Goal: Task Accomplishment & Management: Manage account settings

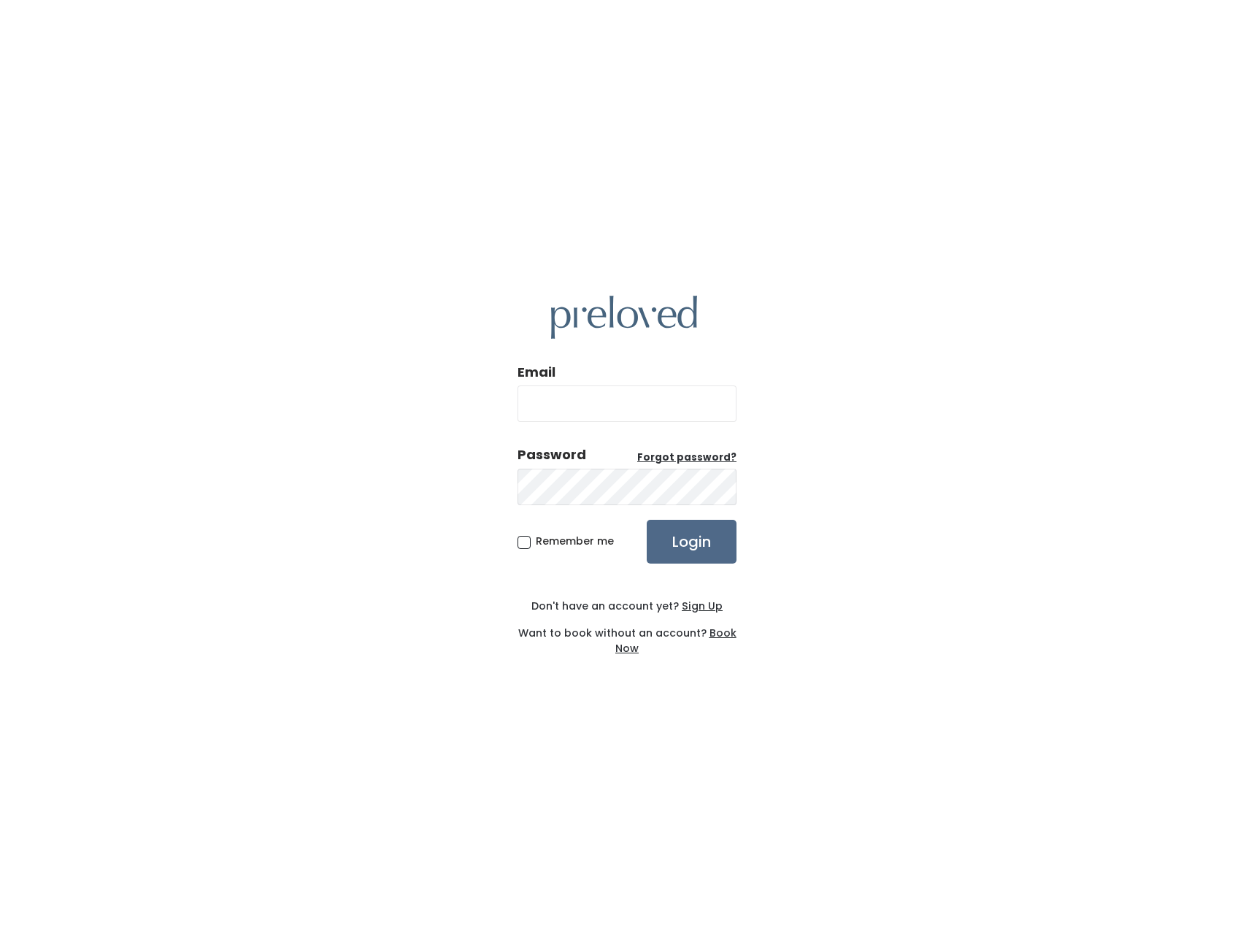
click at [688, 399] on input "Email" at bounding box center [627, 404] width 219 height 36
click at [621, 397] on input "Email" at bounding box center [627, 404] width 219 height 36
type input "[PERSON_NAME][EMAIL_ADDRESS][DOMAIN_NAME]"
click at [646, 519] on input "Login" at bounding box center [691, 541] width 90 height 44
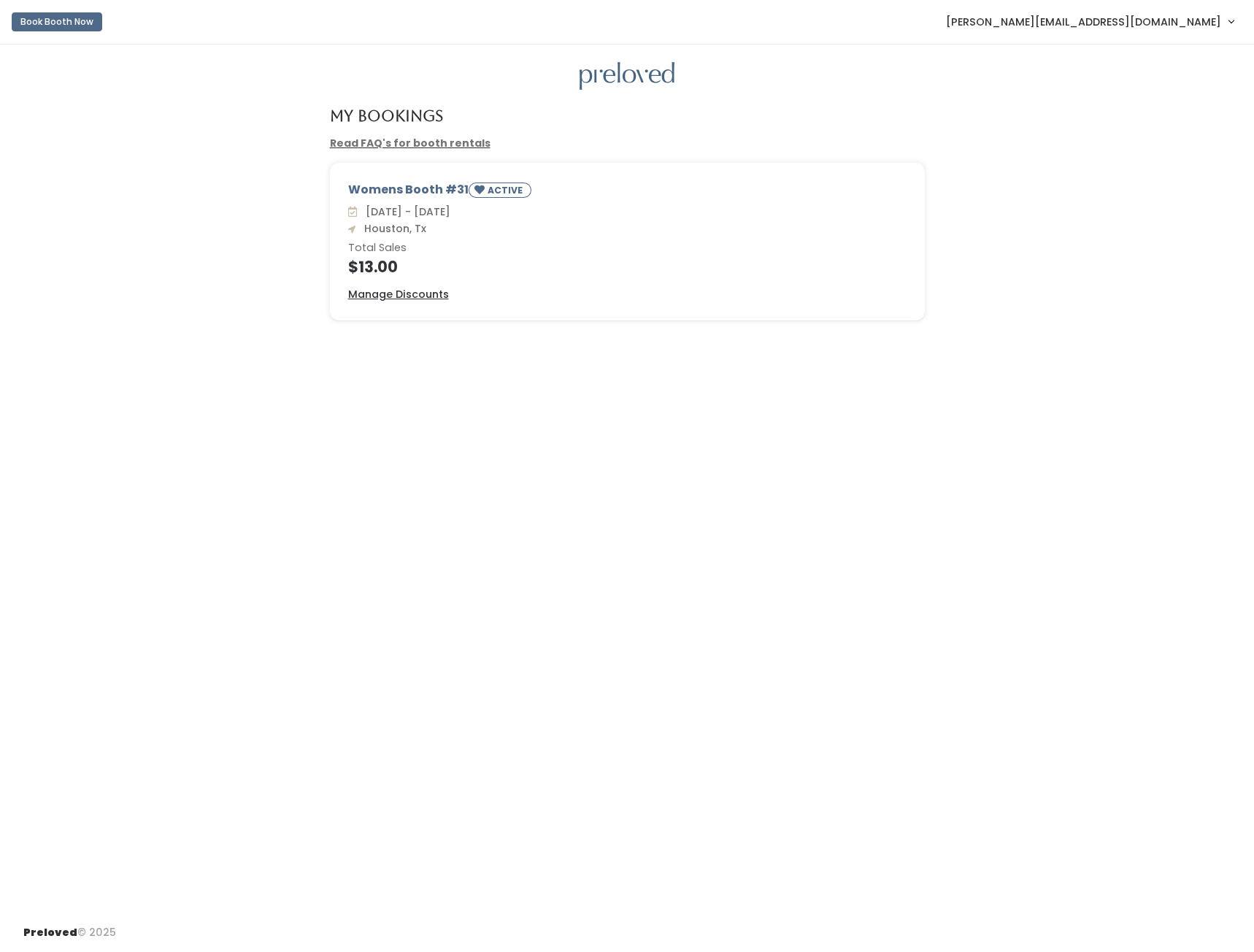
drag, startPoint x: 376, startPoint y: 210, endPoint x: 478, endPoint y: 213, distance: 102.0
click at [450, 213] on span "[DATE] - [DATE]" at bounding box center [405, 212] width 91 height 15
click at [497, 221] on div "Sat. Aug 23 - Fri. Aug 29 Houston, Tx Total Sales $13.00" at bounding box center [627, 240] width 558 height 71
click at [386, 141] on link "Read FAQ's for booth rentals" at bounding box center [410, 143] width 160 height 15
click at [424, 299] on u "Manage Discounts" at bounding box center [399, 294] width 101 height 15
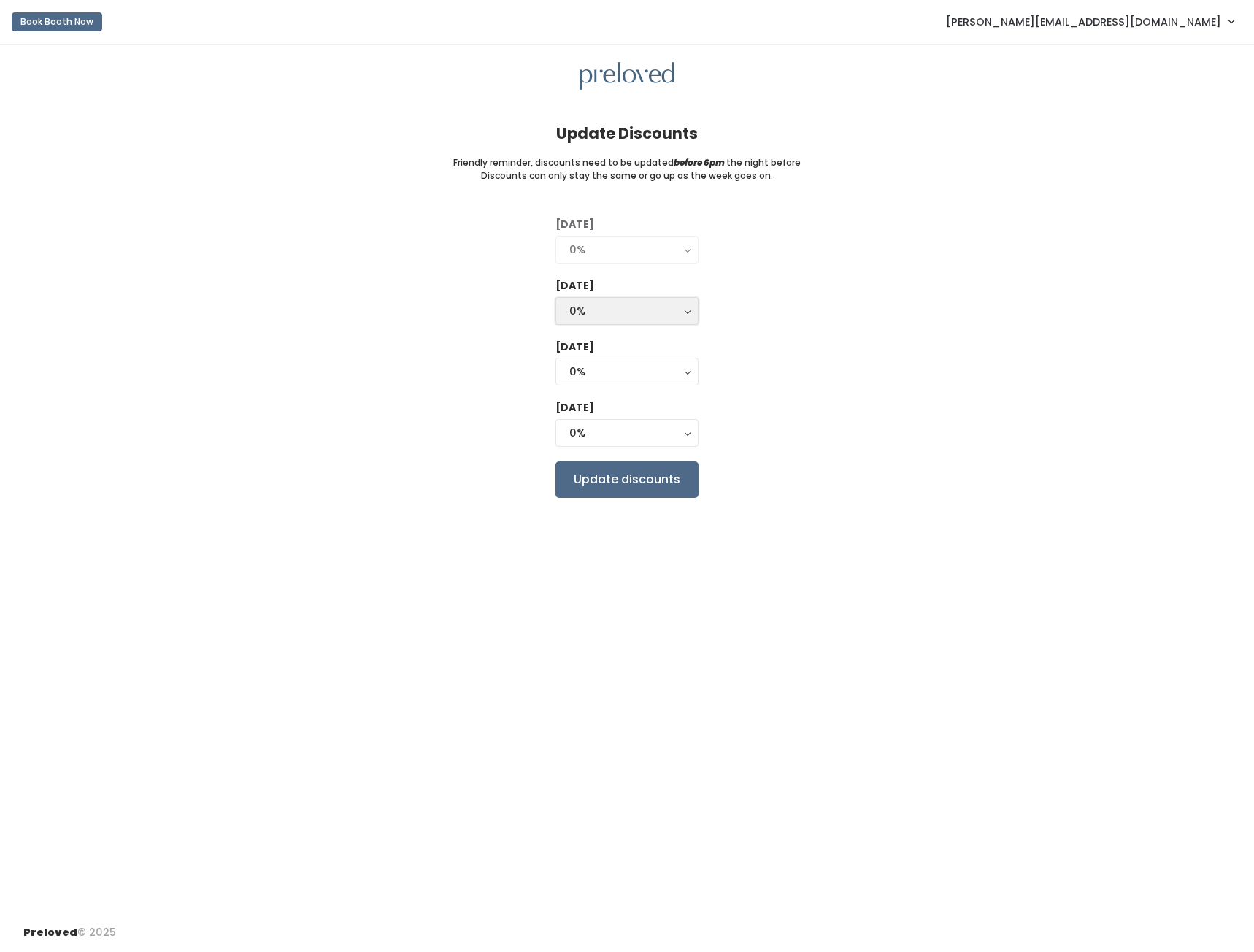
click at [689, 315] on button "0%" at bounding box center [627, 311] width 143 height 28
click at [674, 311] on div "0%" at bounding box center [627, 310] width 116 height 16
click at [649, 388] on link "50%" at bounding box center [627, 396] width 141 height 26
select select "50%"
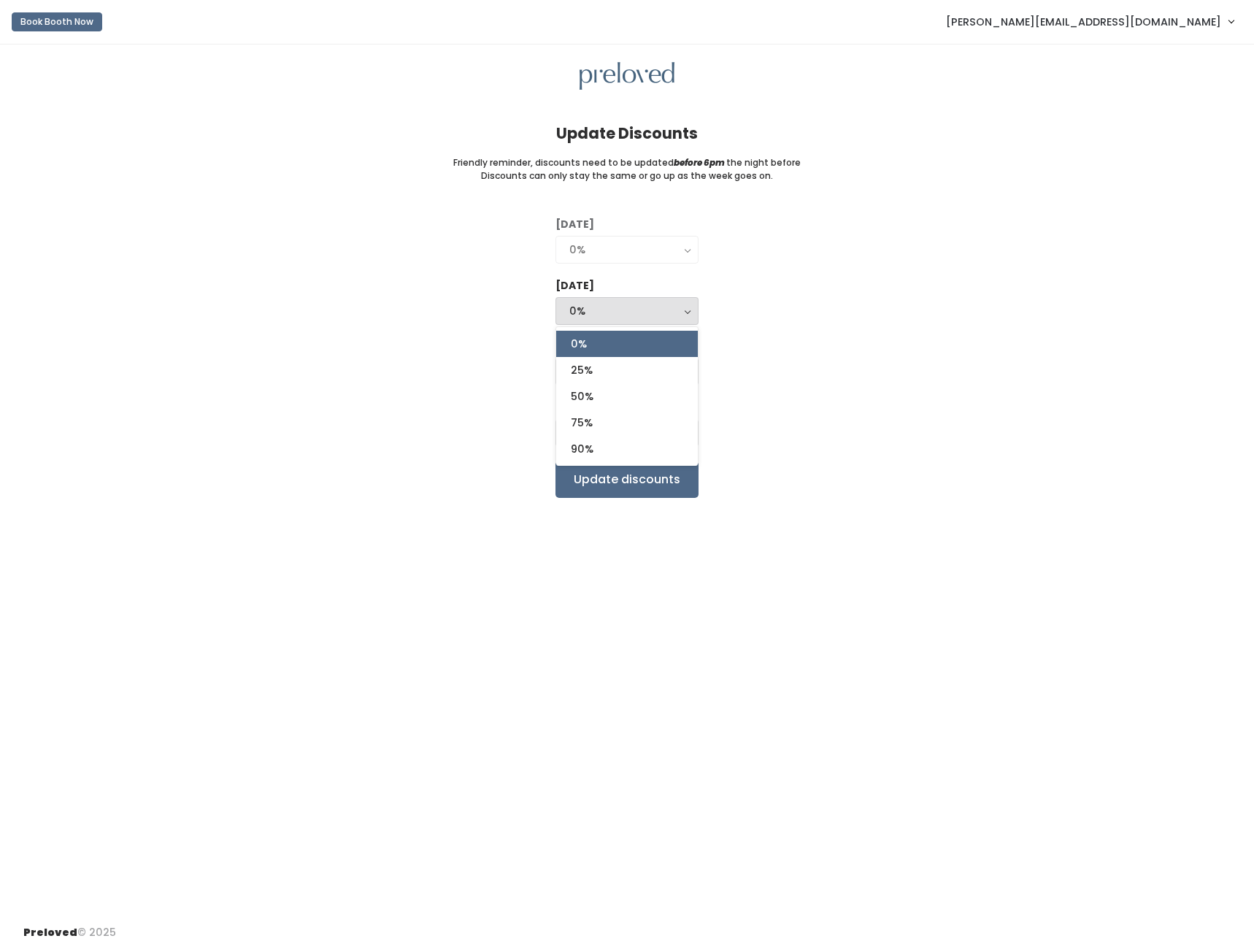
select select "50%"
click at [643, 366] on div "50%" at bounding box center [627, 371] width 116 height 16
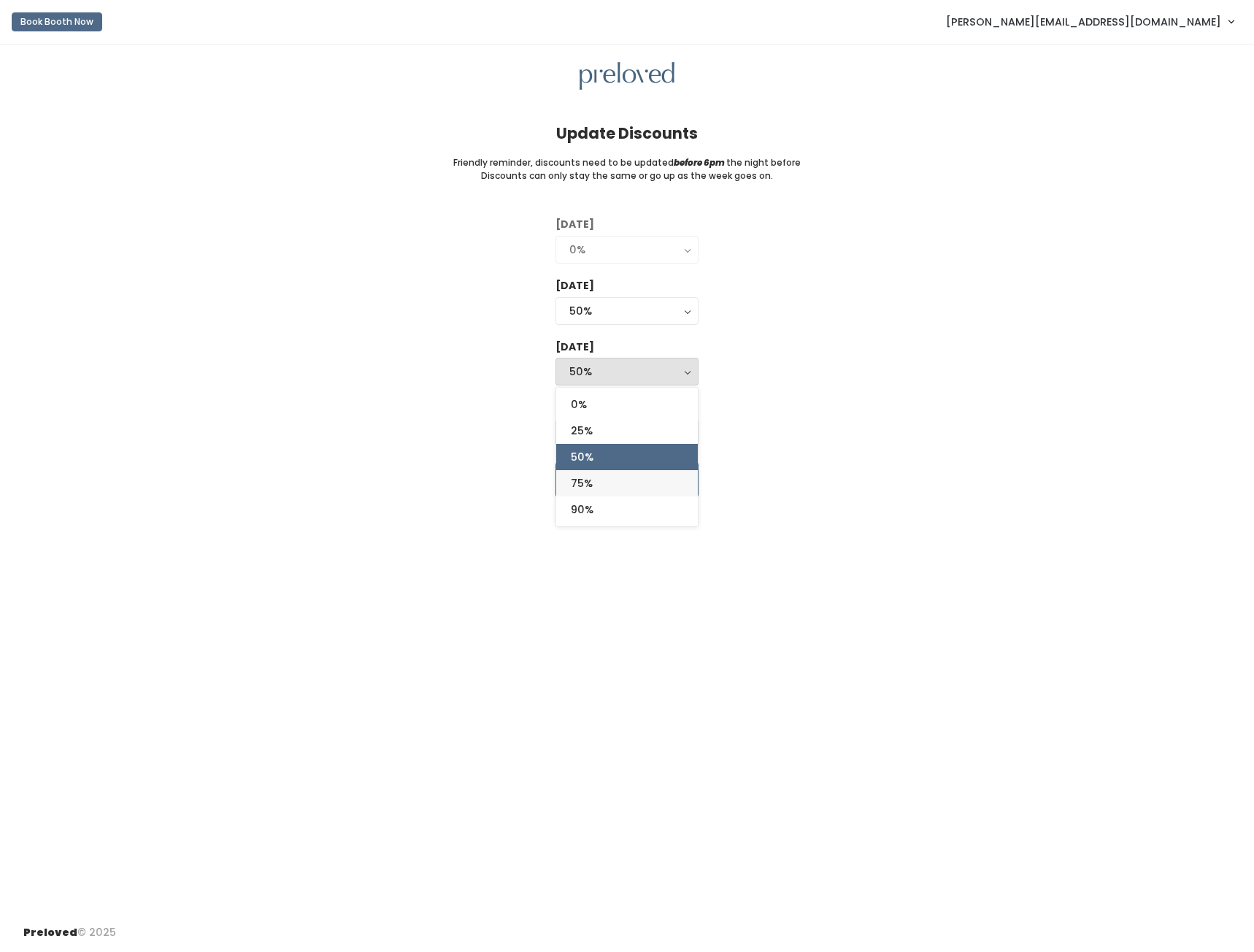
click at [617, 483] on link "75%" at bounding box center [627, 483] width 141 height 26
select select "75%"
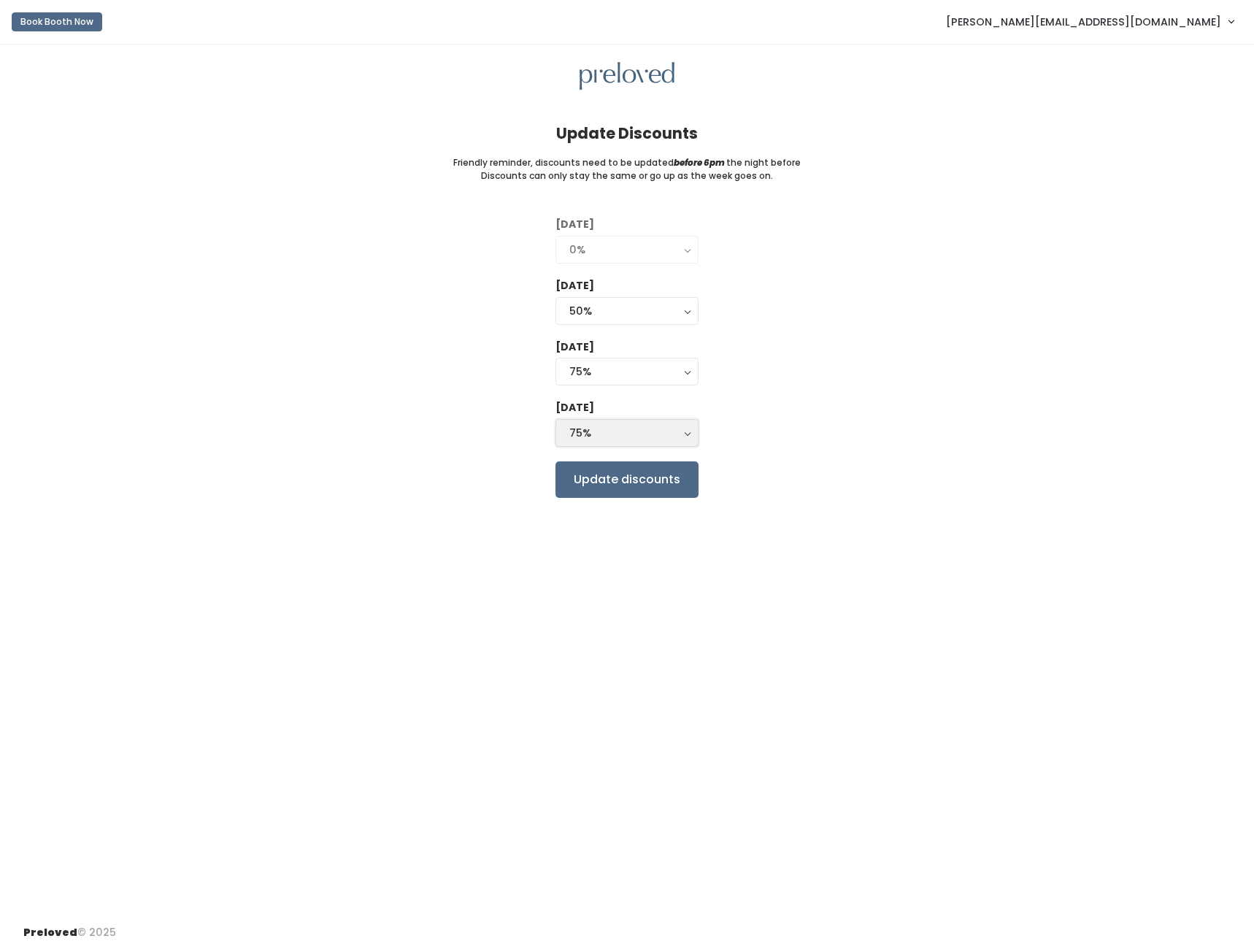
click at [657, 435] on div "75%" at bounding box center [627, 432] width 116 height 16
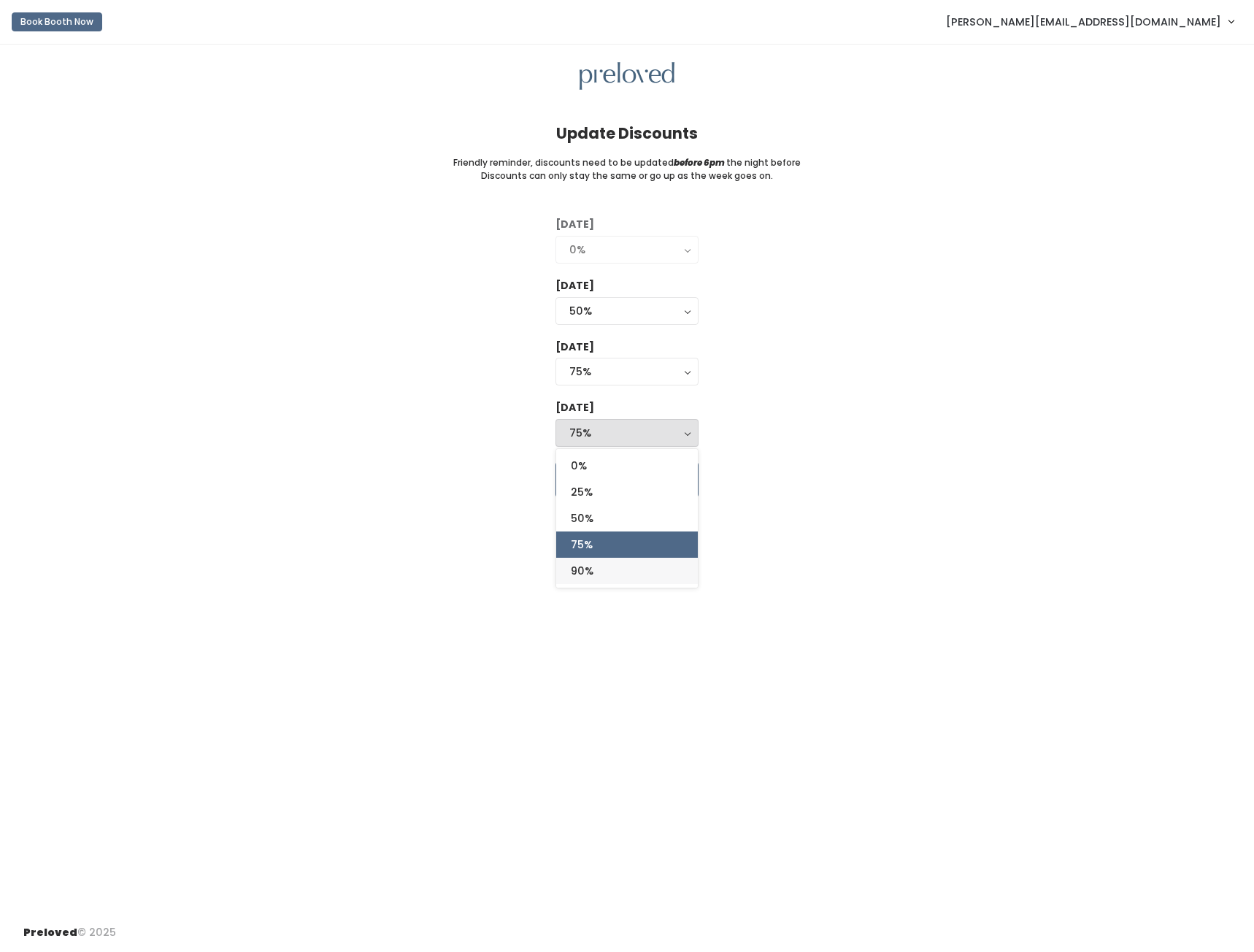
click at [617, 574] on link "90%" at bounding box center [627, 571] width 141 height 26
select select "90%"
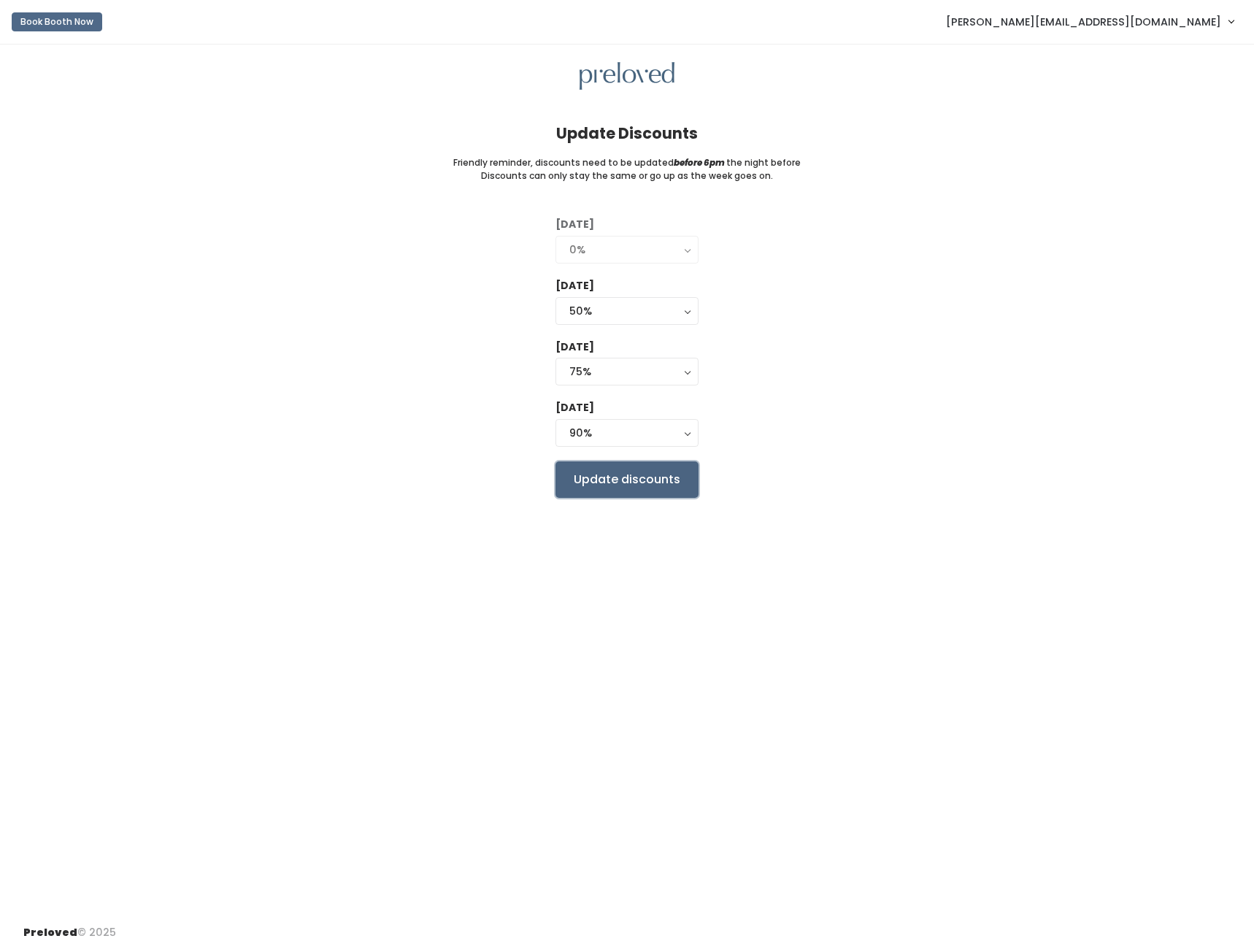
click at [620, 479] on input "Update discounts" at bounding box center [627, 480] width 143 height 36
